Goal: Feedback & Contribution: Submit feedback/report problem

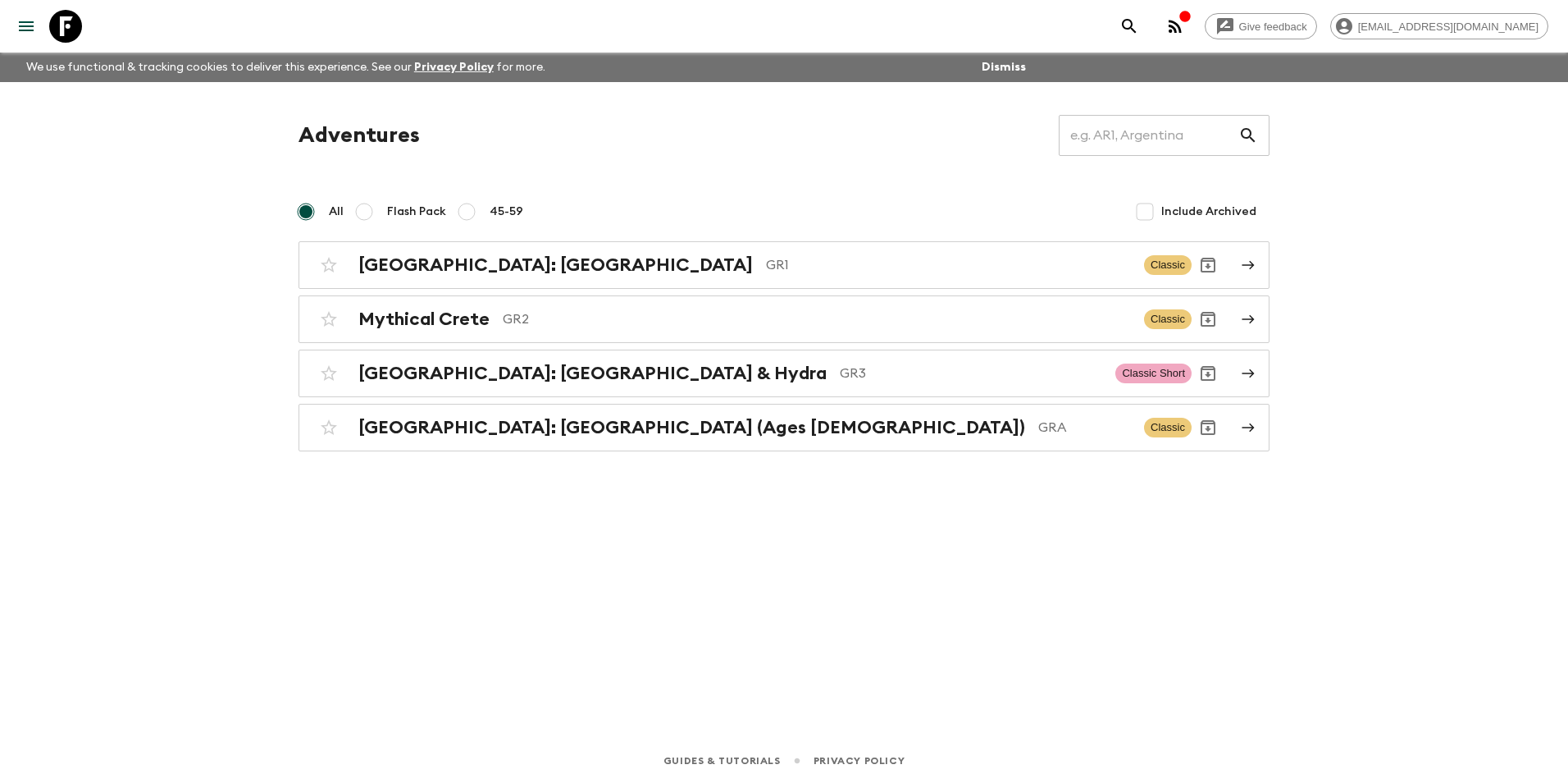
click at [983, 729] on div "Give feedback [EMAIL_ADDRESS][DOMAIN_NAME] We use functional & tracking cookies…" at bounding box center [784, 392] width 1568 height 783
click at [477, 316] on h2 "Mythical Crete" at bounding box center [424, 319] width 132 height 21
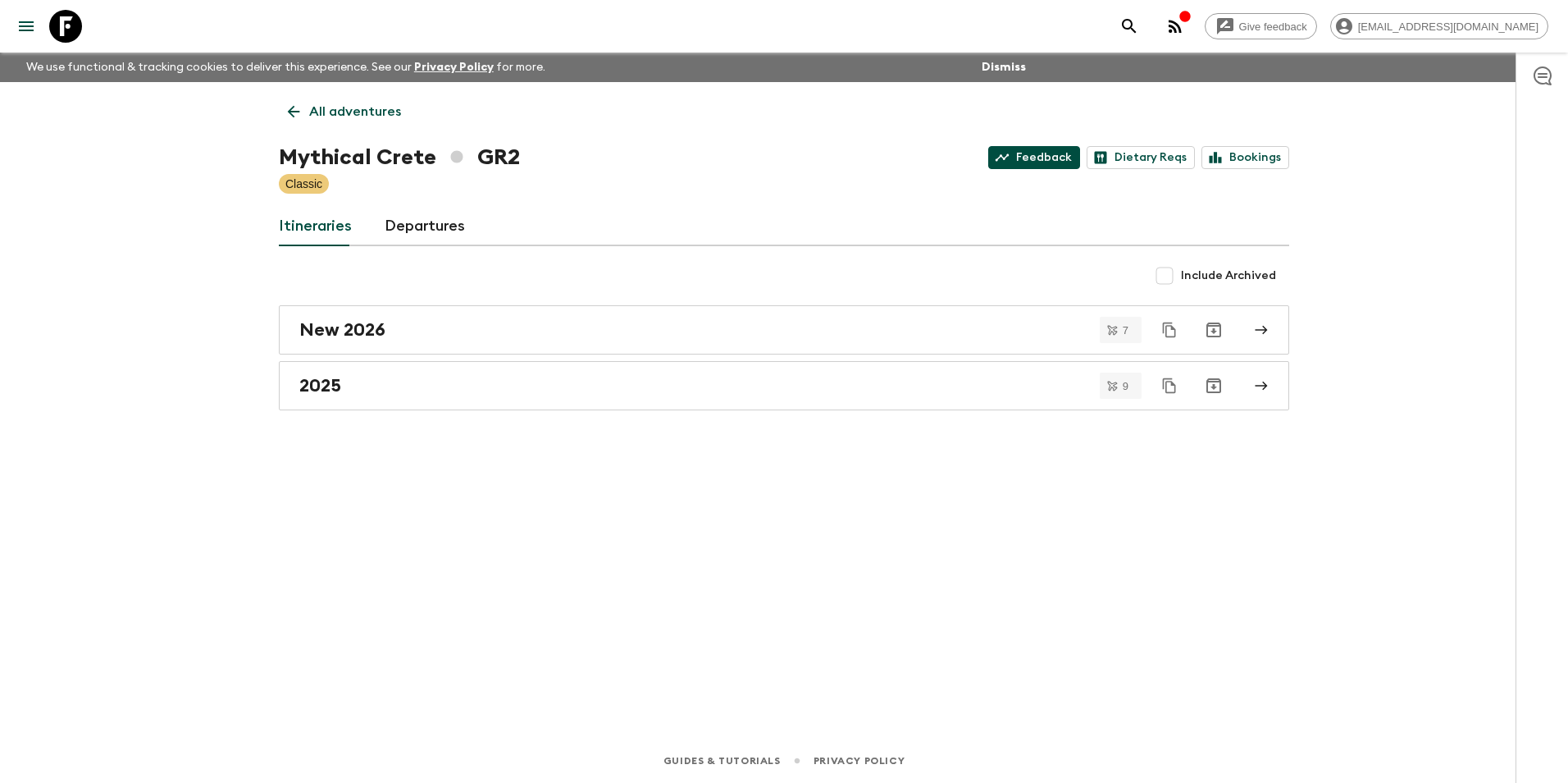
click at [1038, 152] on link "Feedback" at bounding box center [1033, 157] width 92 height 23
click at [301, 93] on div "All adventures Mythical Crete GR2 Feedback Dietary Reqs Bookings Classic Itiner…" at bounding box center [784, 387] width 1049 height 610
click at [312, 108] on p "All adventures" at bounding box center [355, 111] width 92 height 20
